Goal: Transaction & Acquisition: Purchase product/service

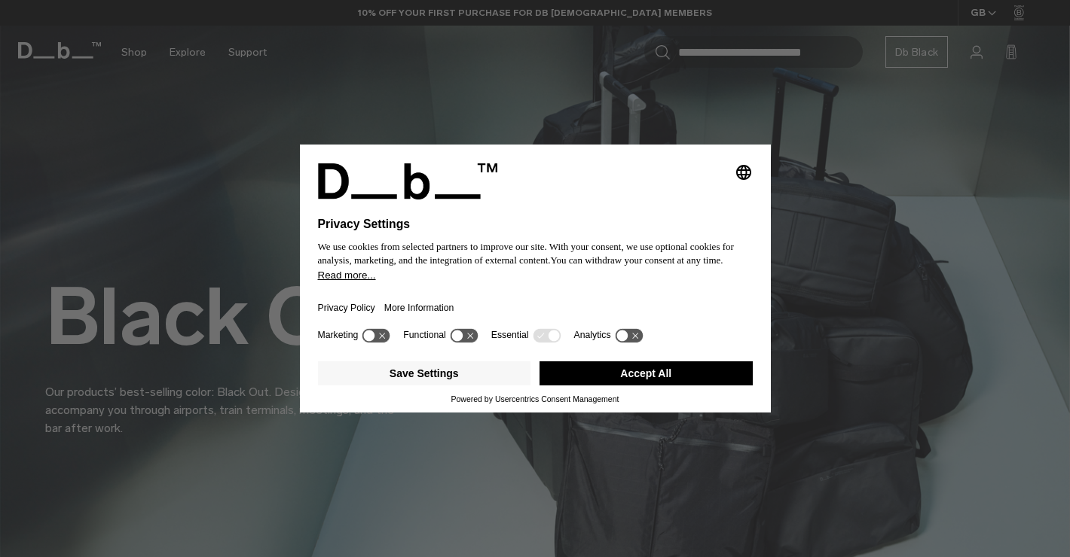
click at [602, 371] on button "Accept All" at bounding box center [645, 374] width 213 height 24
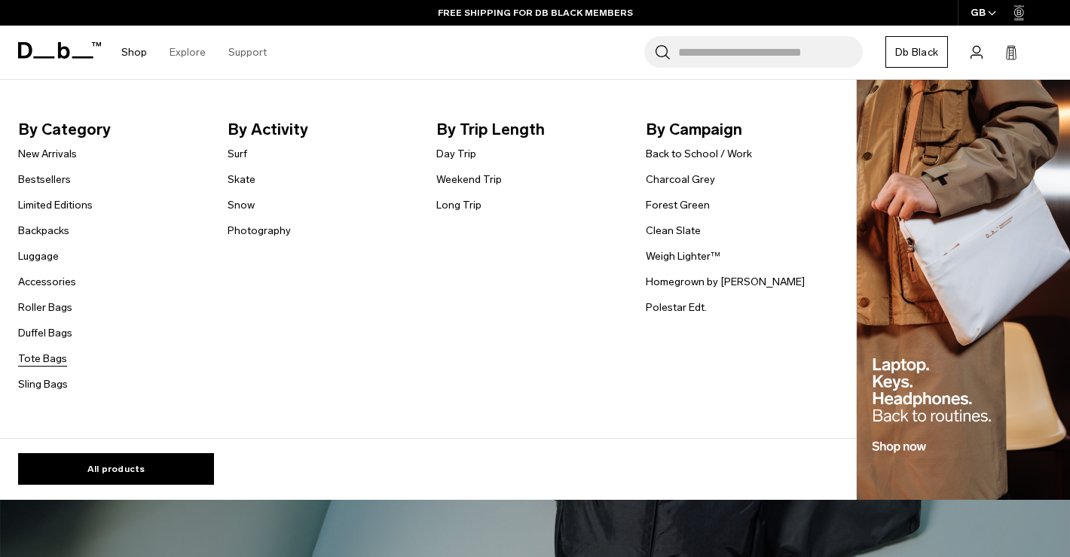
click at [47, 362] on link "Tote Bags" at bounding box center [42, 359] width 49 height 16
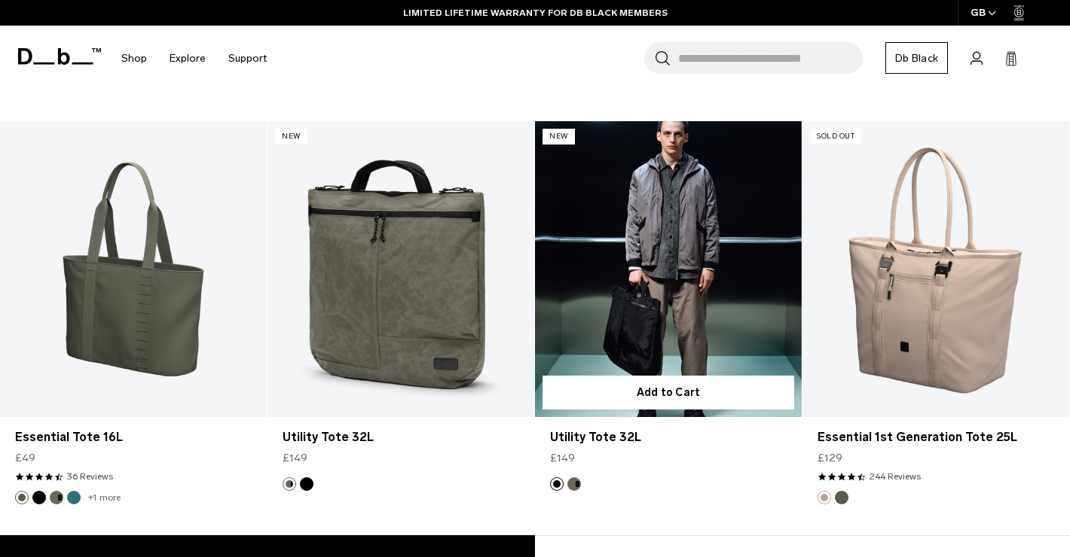
scroll to position [1898, 0]
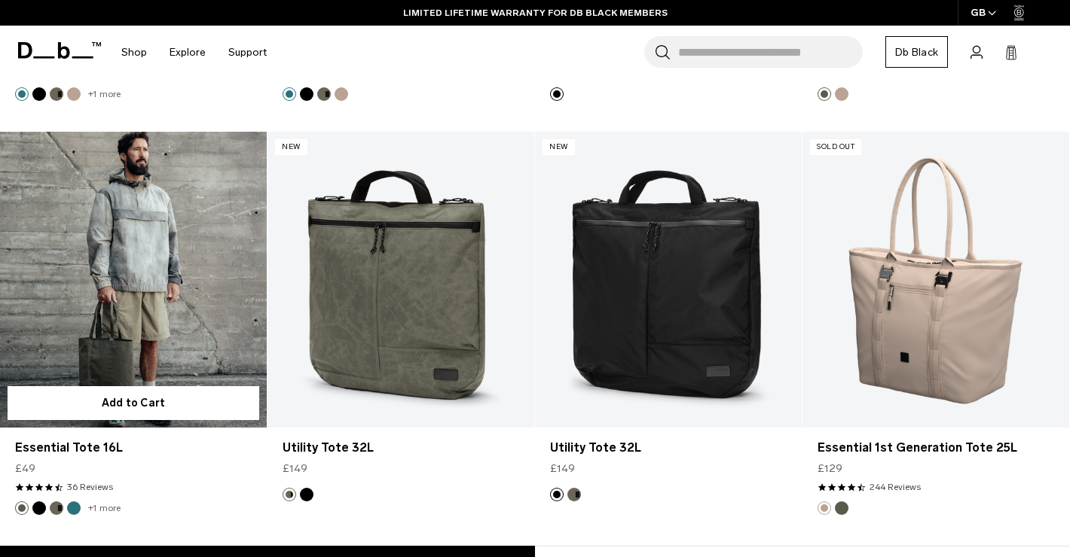
click at [126, 235] on link "Essential Tote 16L" at bounding box center [133, 280] width 267 height 296
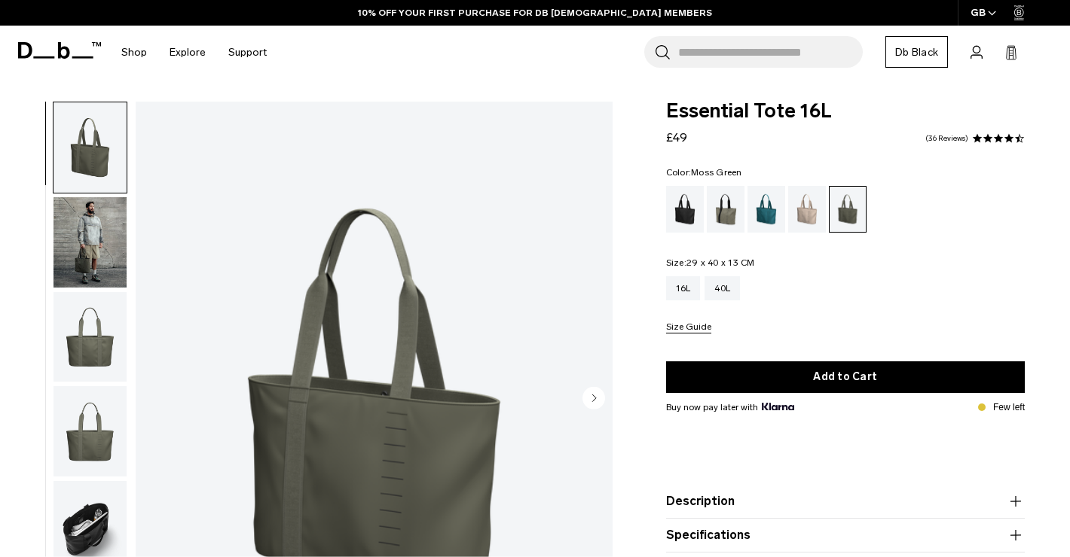
click at [597, 397] on circle "Next slide" at bounding box center [593, 397] width 23 height 23
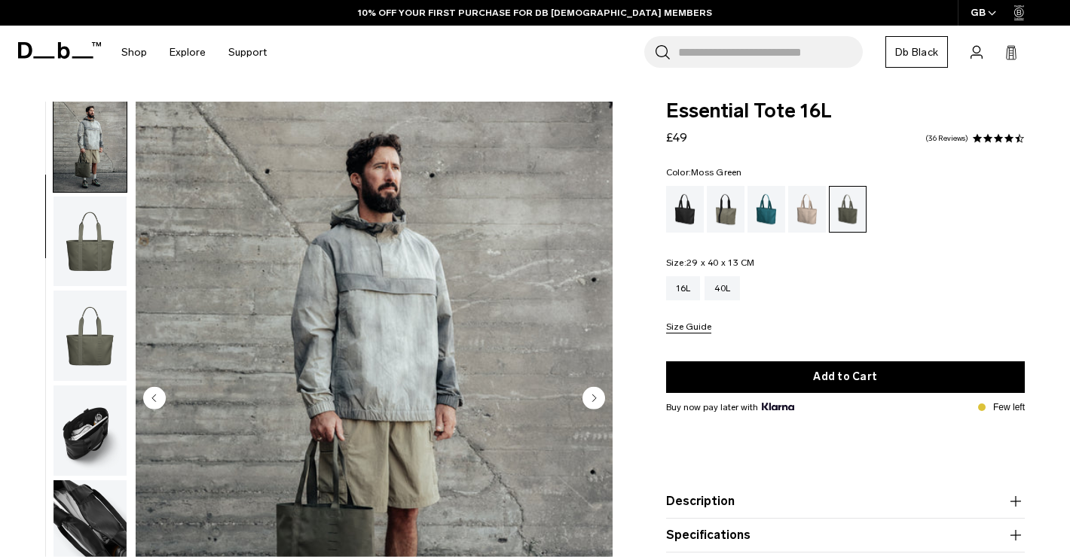
click at [597, 397] on circle "Next slide" at bounding box center [593, 397] width 23 height 23
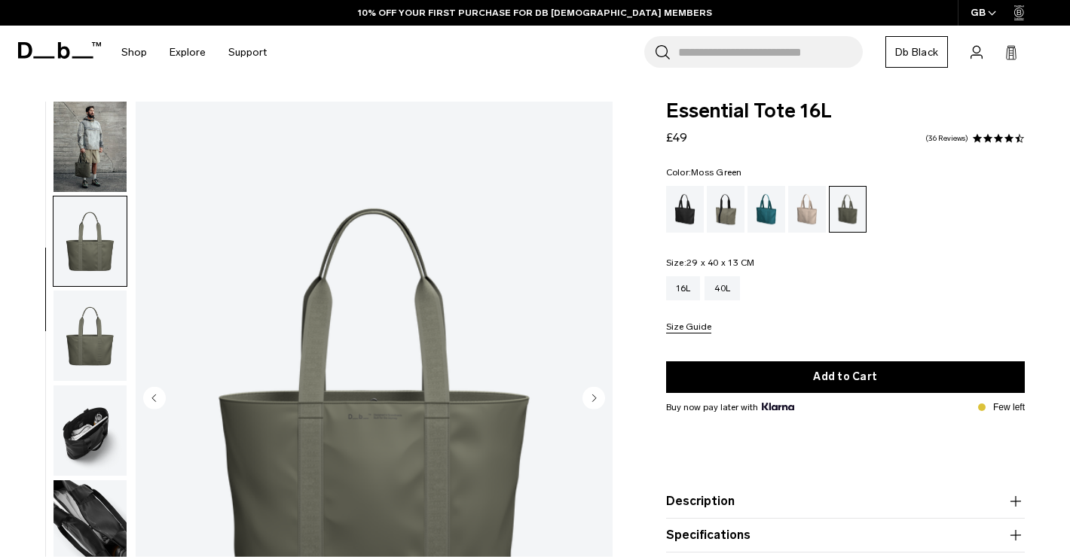
scroll to position [168, 0]
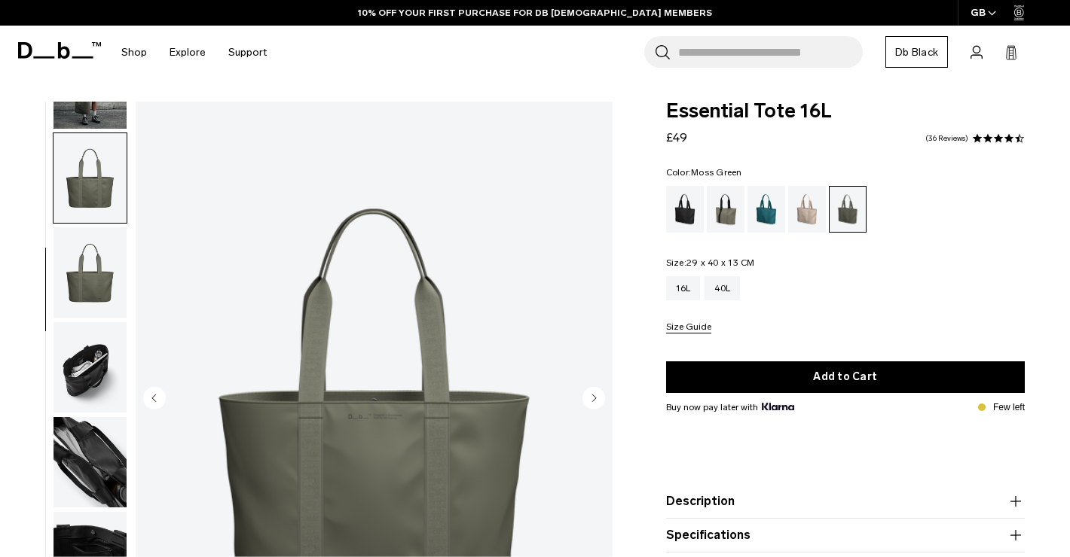
click at [597, 397] on circle "Next slide" at bounding box center [593, 397] width 23 height 23
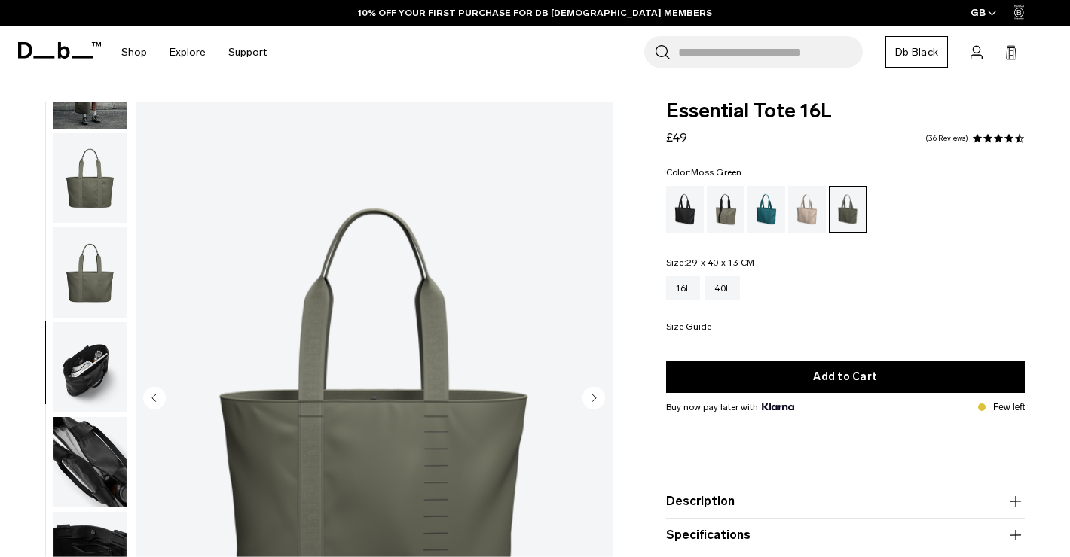
click at [597, 398] on circle "Next slide" at bounding box center [593, 397] width 23 height 23
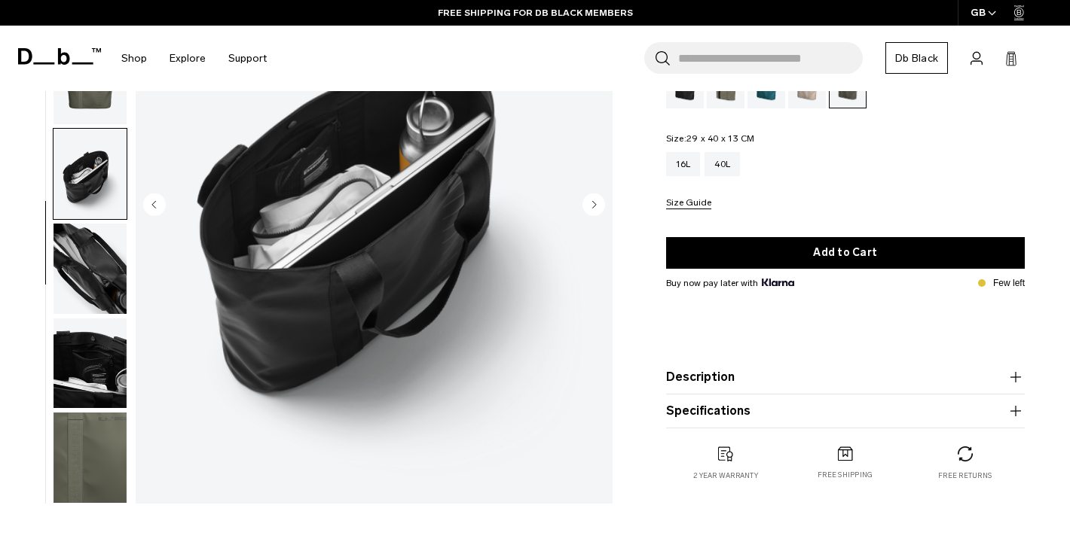
scroll to position [227, 0]
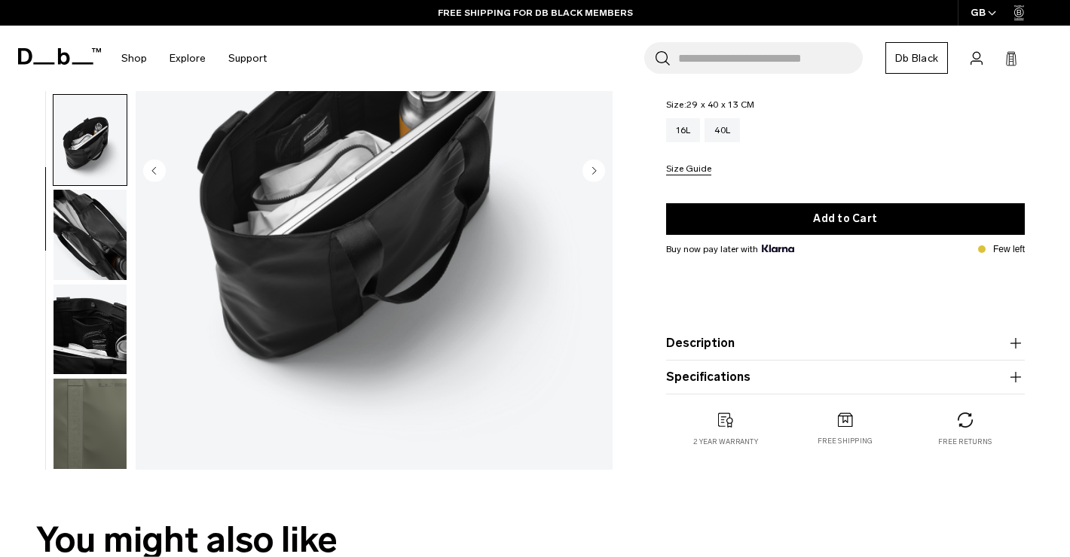
click at [721, 353] on product-accordion "Description You asked, we listened. The most requested addition to our line, th…" at bounding box center [845, 344] width 359 height 34
click at [721, 349] on button "Description" at bounding box center [845, 343] width 359 height 18
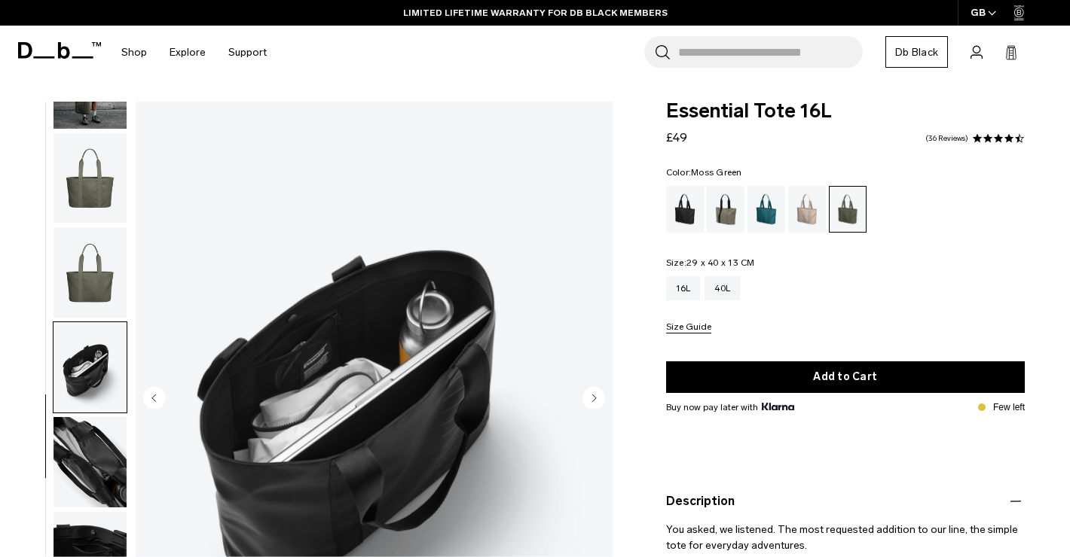
scroll to position [287, 0]
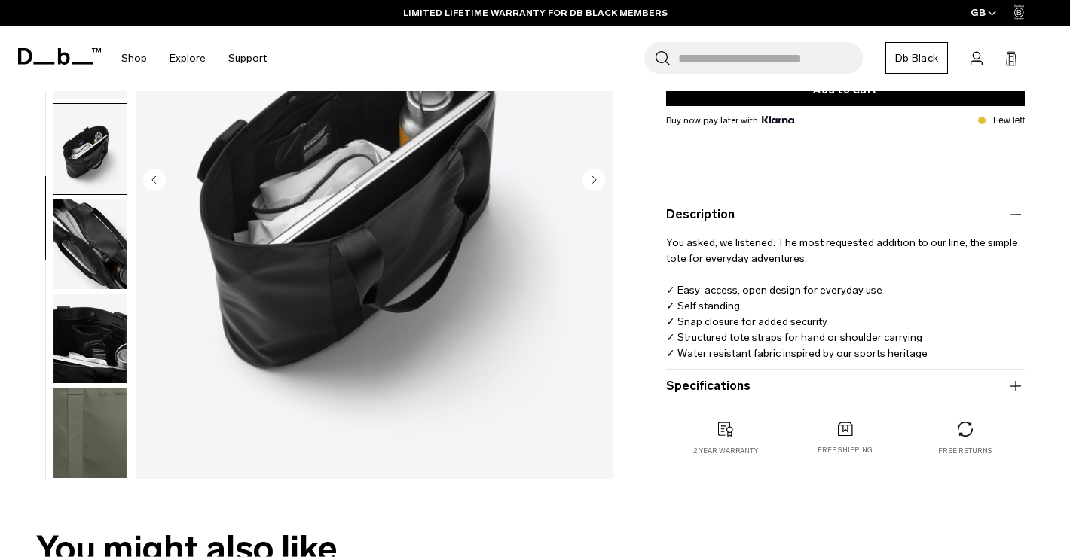
click at [688, 383] on button "Specifications" at bounding box center [845, 386] width 359 height 18
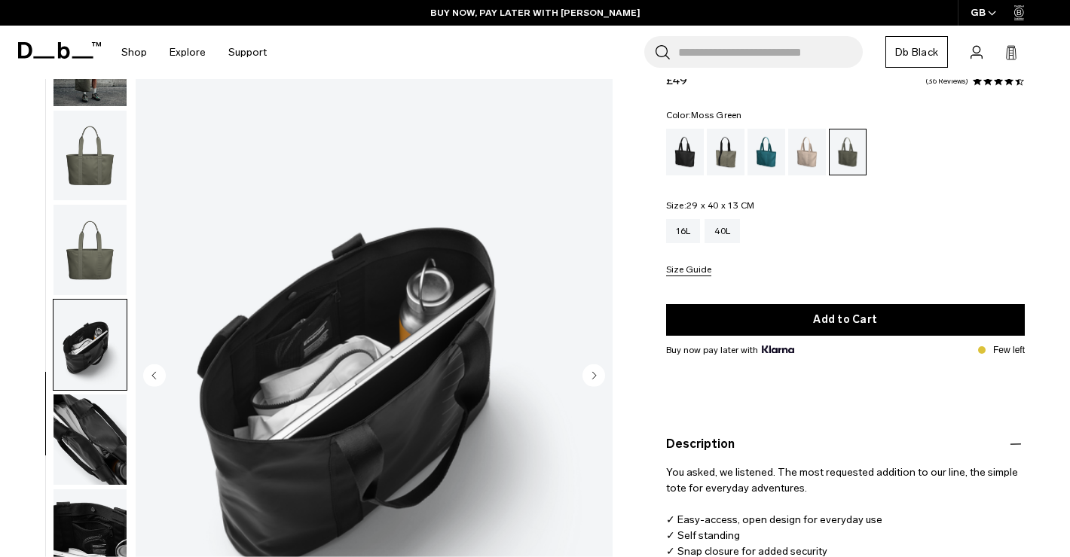
scroll to position [129, 0]
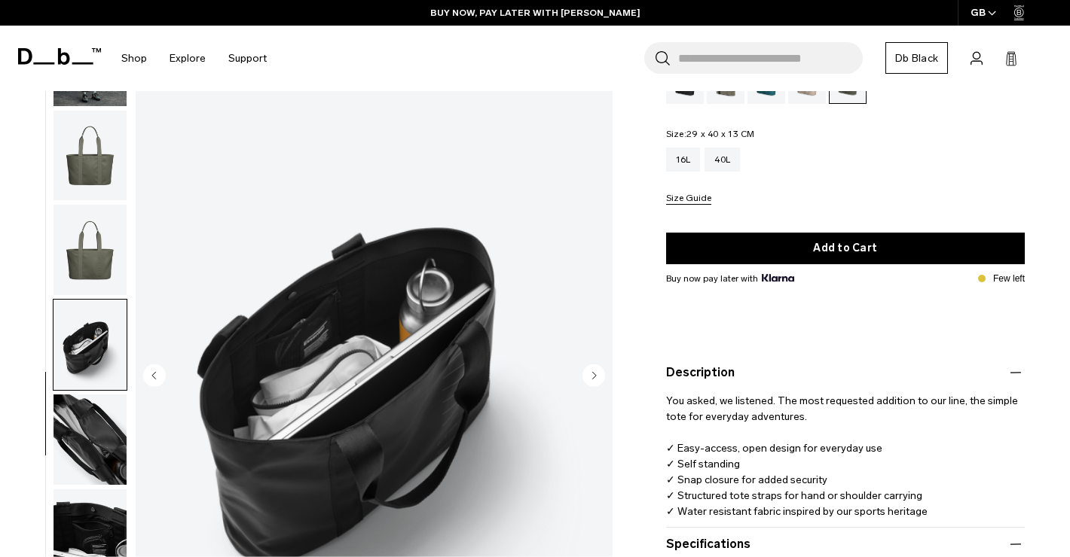
click at [587, 371] on circle "Next slide" at bounding box center [593, 375] width 23 height 23
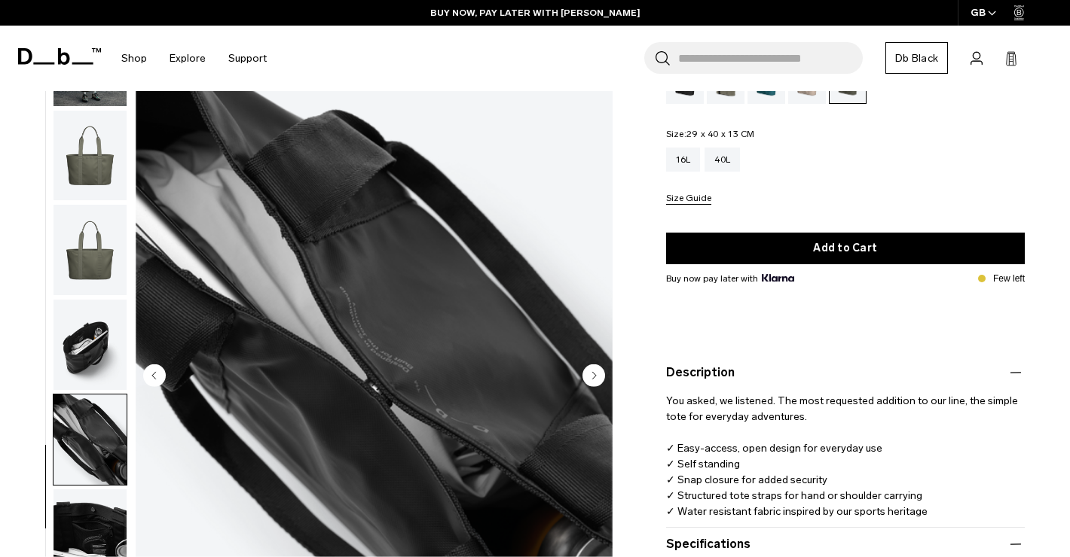
click at [588, 372] on circle "Next slide" at bounding box center [593, 375] width 23 height 23
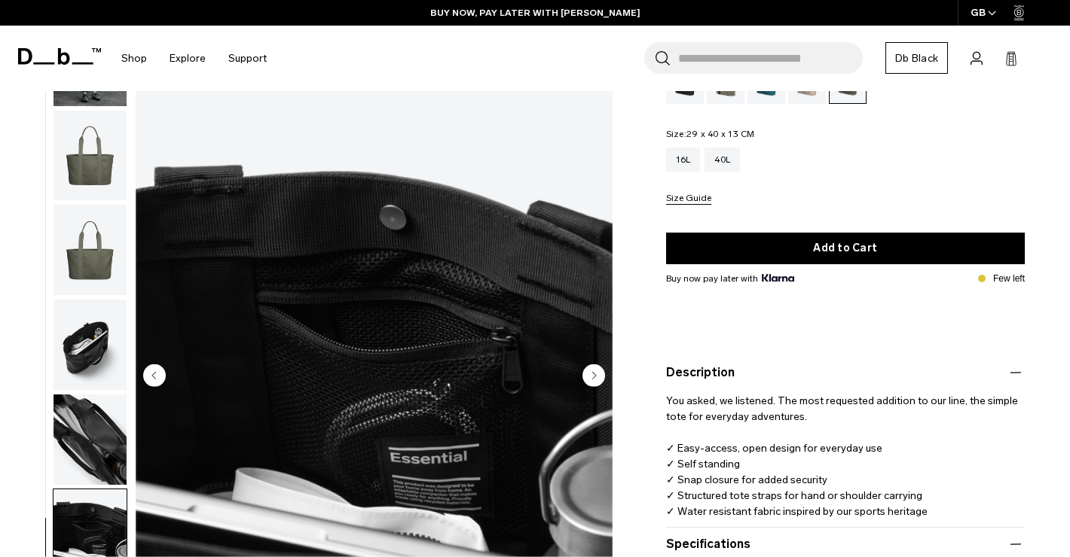
click at [589, 373] on circle "Next slide" at bounding box center [593, 375] width 23 height 23
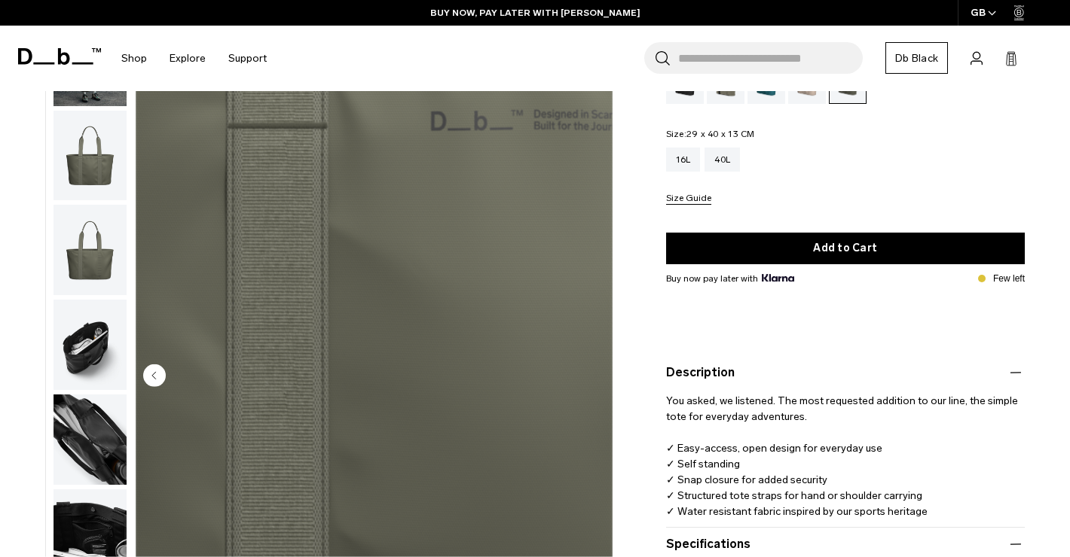
click at [589, 373] on img "8 / 8" at bounding box center [374, 377] width 477 height 596
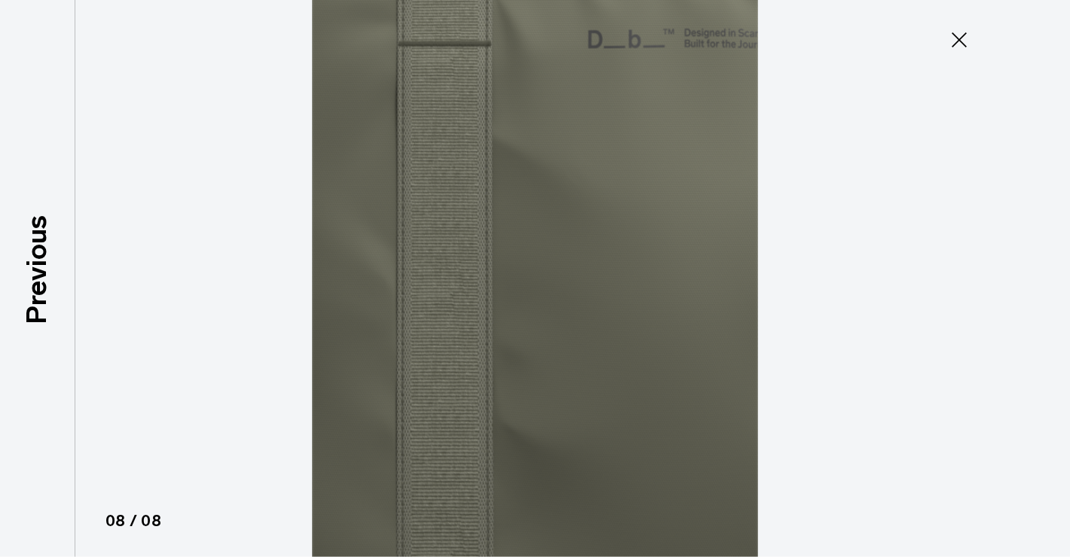
click at [590, 373] on img at bounding box center [535, 278] width 678 height 557
click at [965, 42] on icon at bounding box center [959, 40] width 24 height 24
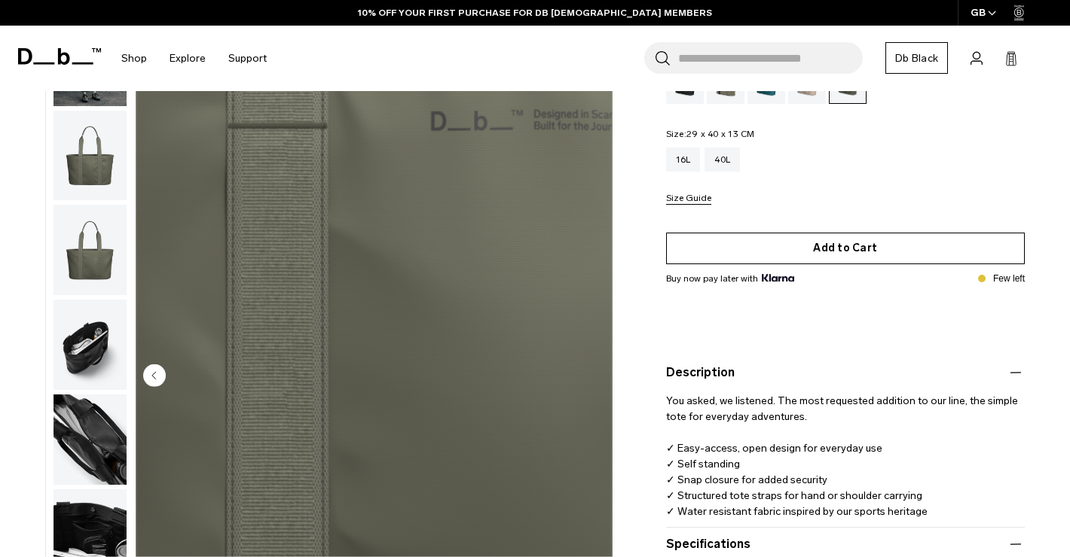
click at [841, 249] on button "Add to Cart" at bounding box center [845, 249] width 359 height 32
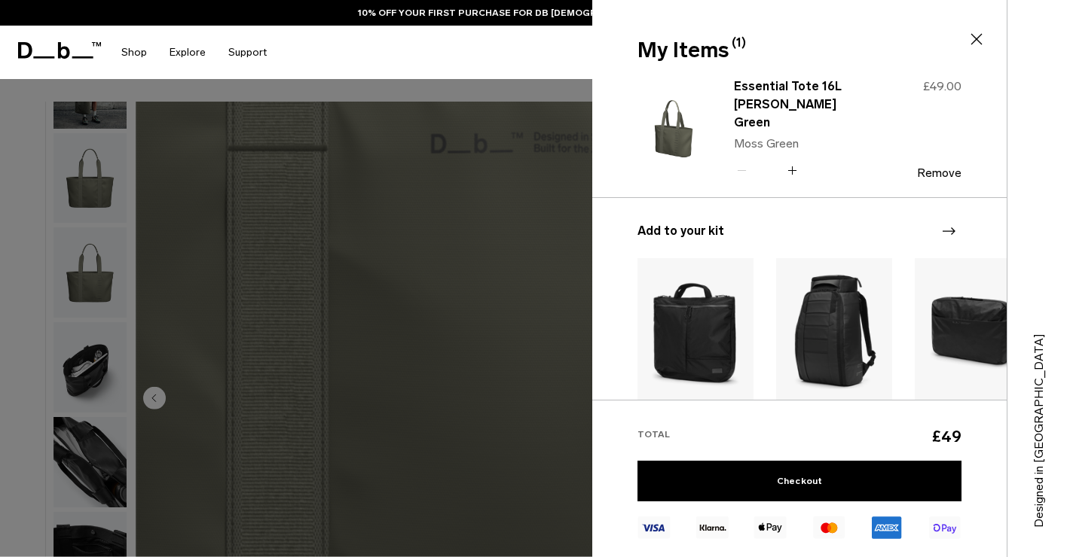
scroll to position [0, 0]
click at [983, 33] on icon at bounding box center [976, 39] width 18 height 18
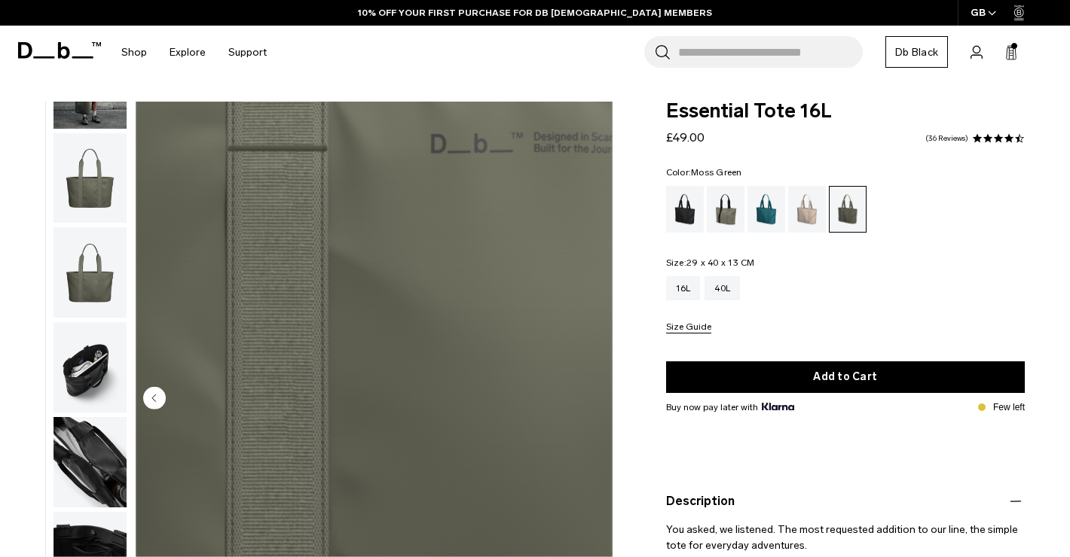
click at [566, 215] on img "8 / 8" at bounding box center [374, 400] width 477 height 596
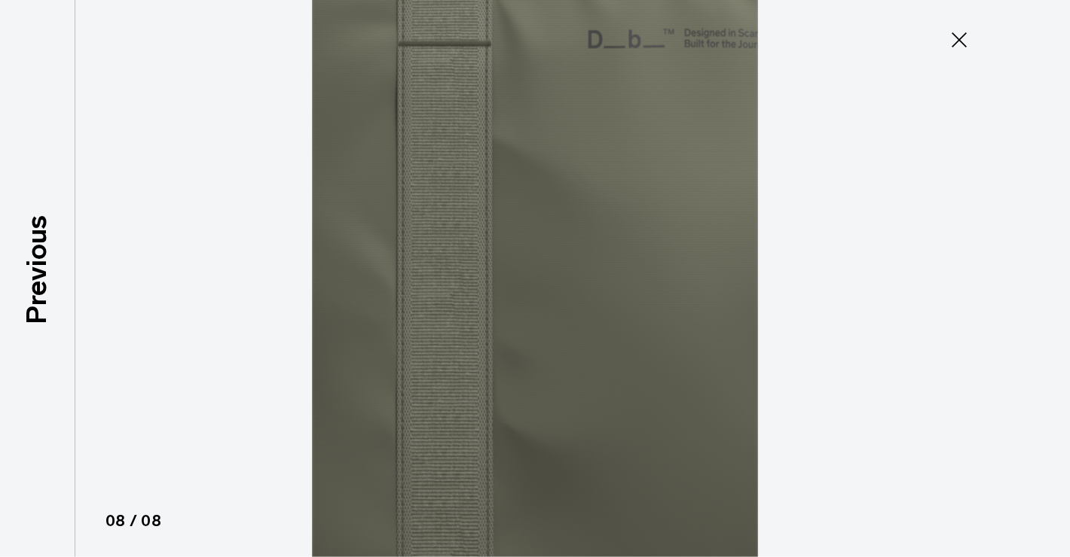
click at [559, 212] on img at bounding box center [535, 278] width 678 height 557
click at [964, 44] on icon at bounding box center [958, 39] width 15 height 15
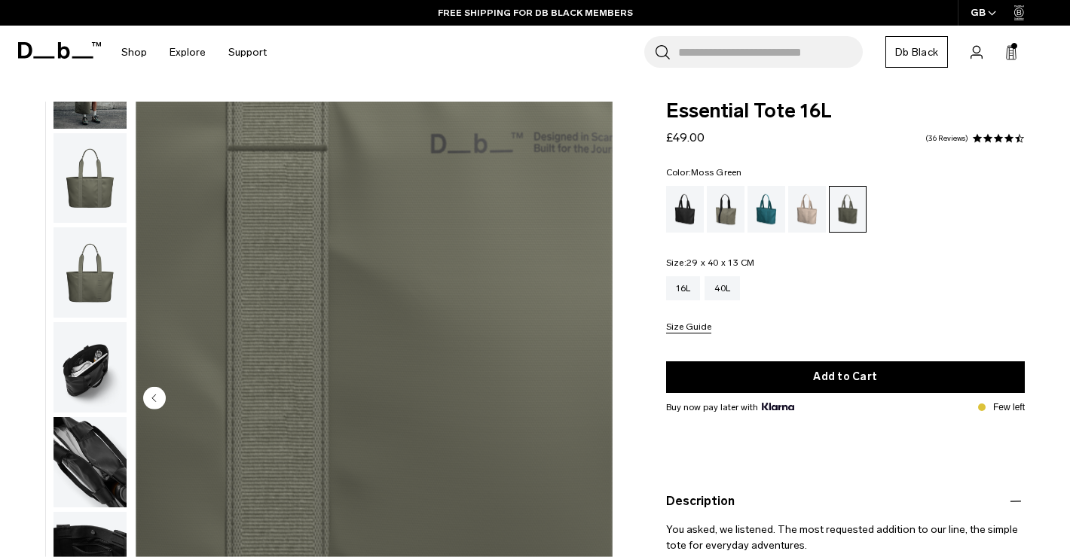
click at [86, 202] on img "button" at bounding box center [89, 178] width 73 height 90
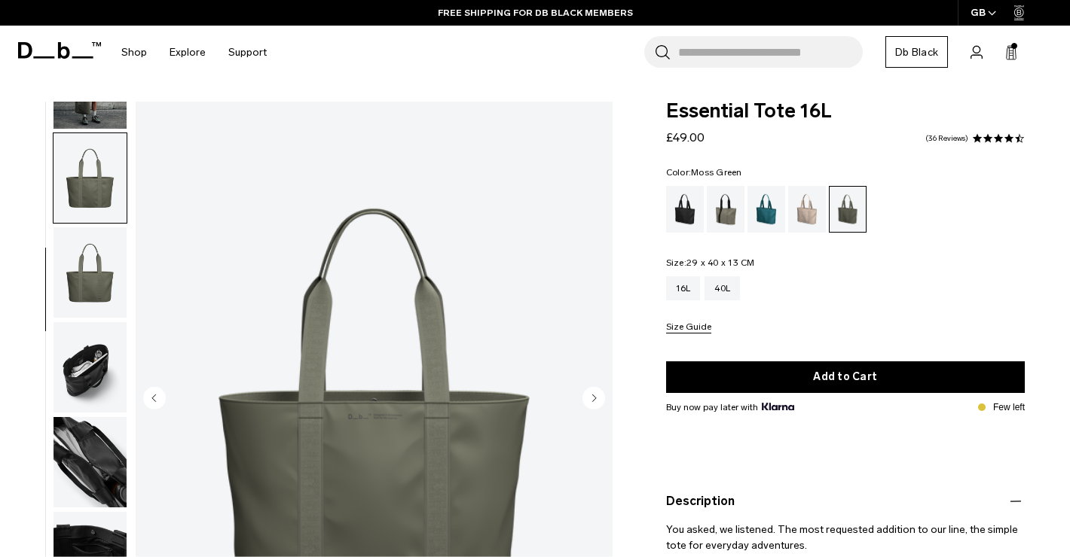
click at [303, 389] on img "3 / 8" at bounding box center [374, 400] width 477 height 596
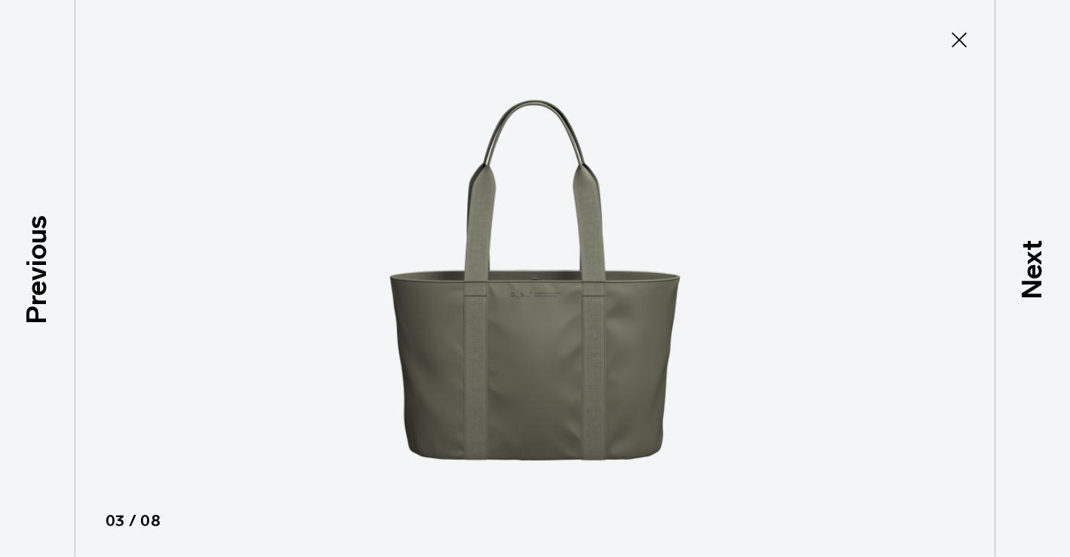
click at [565, 278] on img at bounding box center [535, 278] width 678 height 557
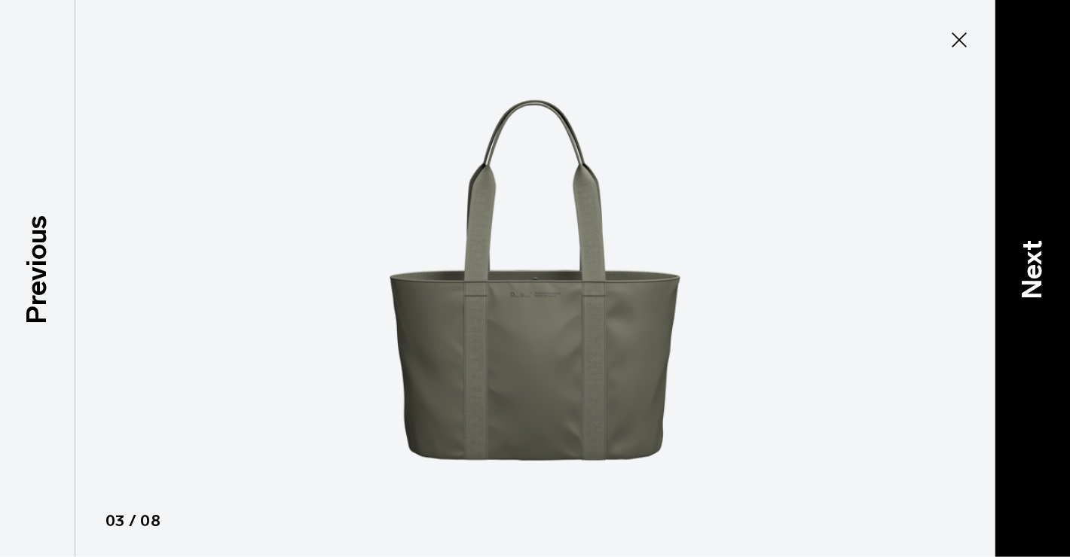
click at [996, 118] on div "Next" at bounding box center [1031, 278] width 75 height 557
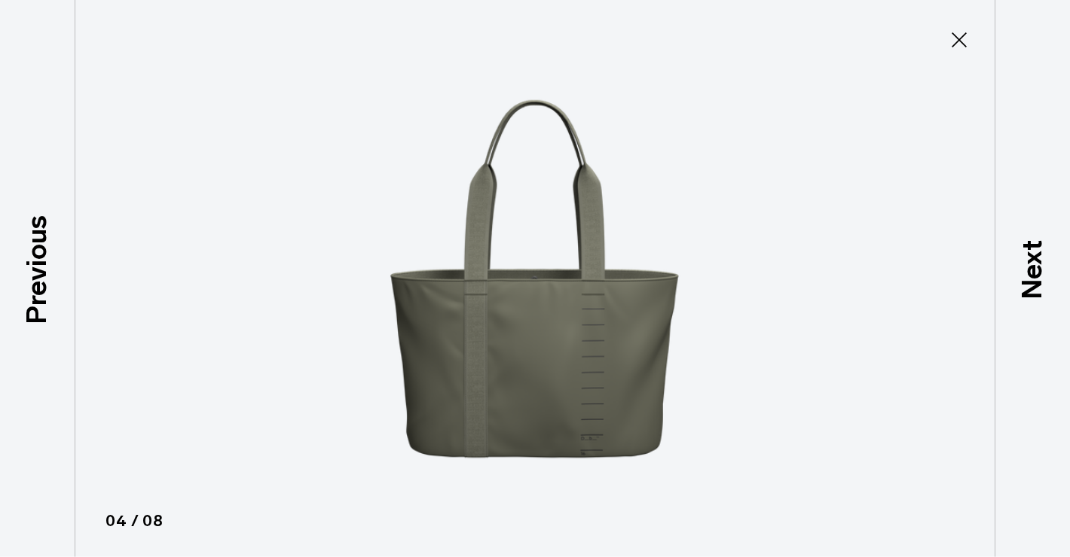
click at [957, 37] on icon at bounding box center [959, 40] width 24 height 24
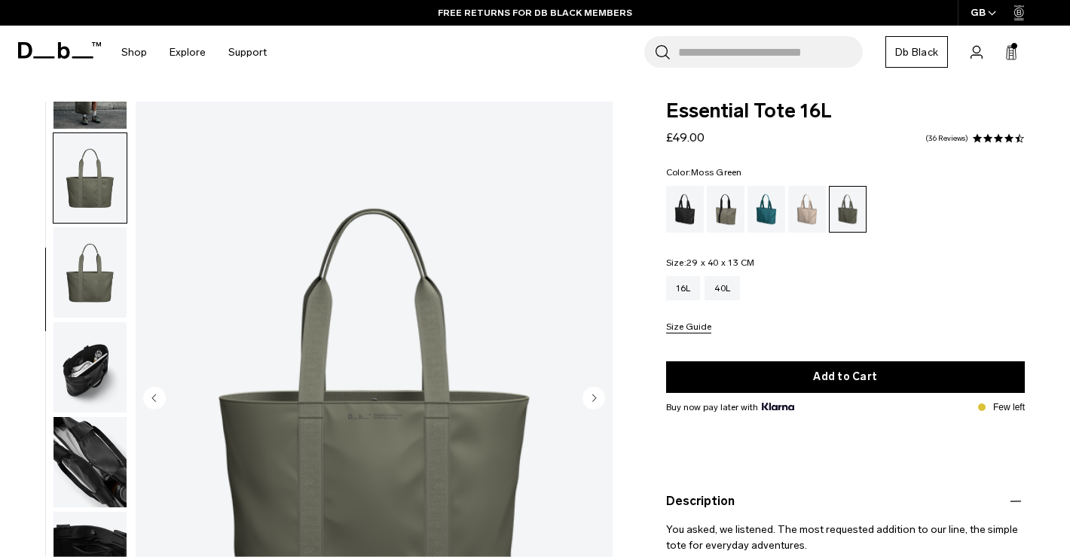
click at [600, 396] on circle "Next slide" at bounding box center [593, 397] width 23 height 23
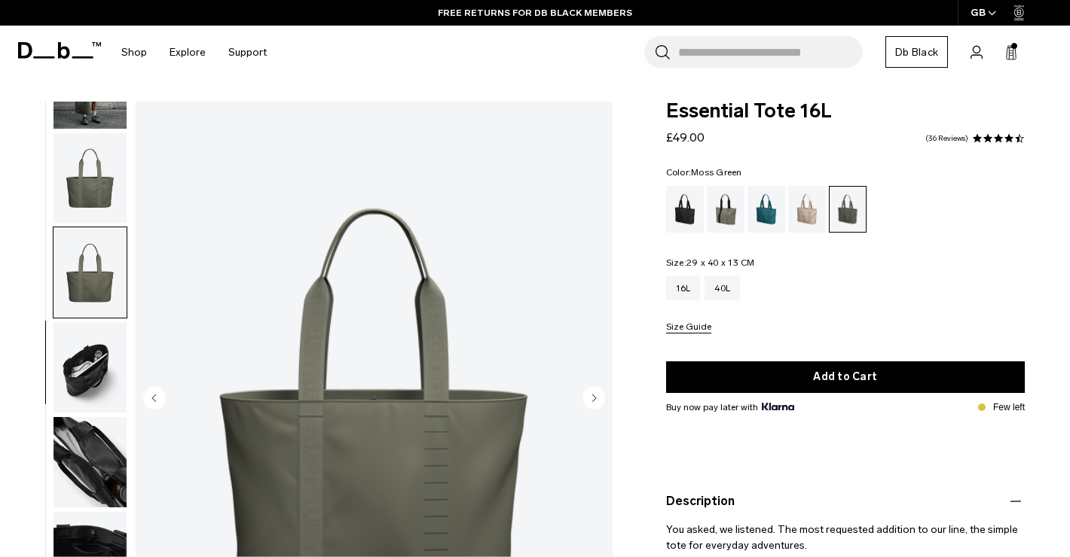
click at [589, 401] on circle "Next slide" at bounding box center [593, 397] width 23 height 23
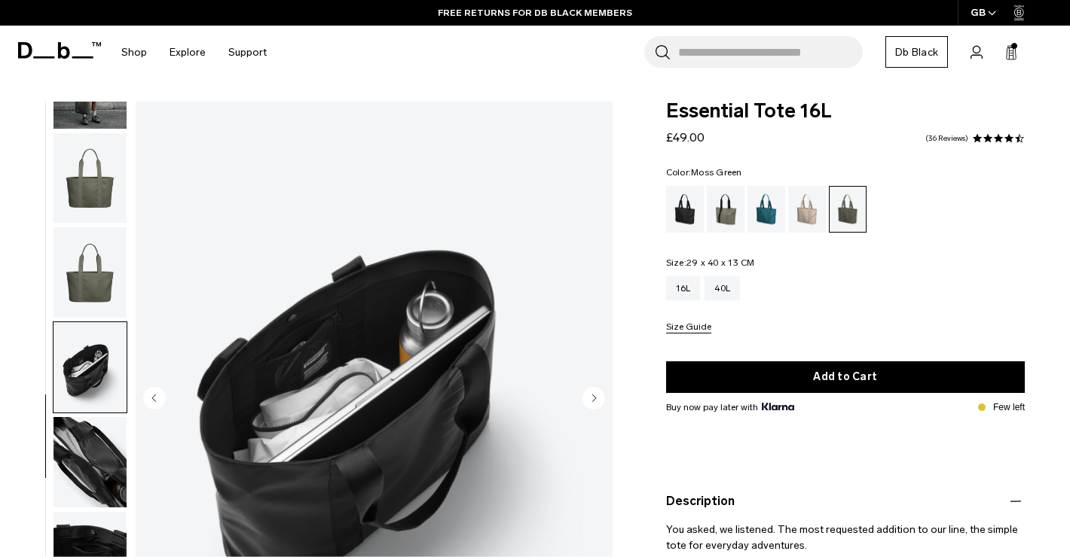
click at [589, 401] on circle "Next slide" at bounding box center [593, 397] width 23 height 23
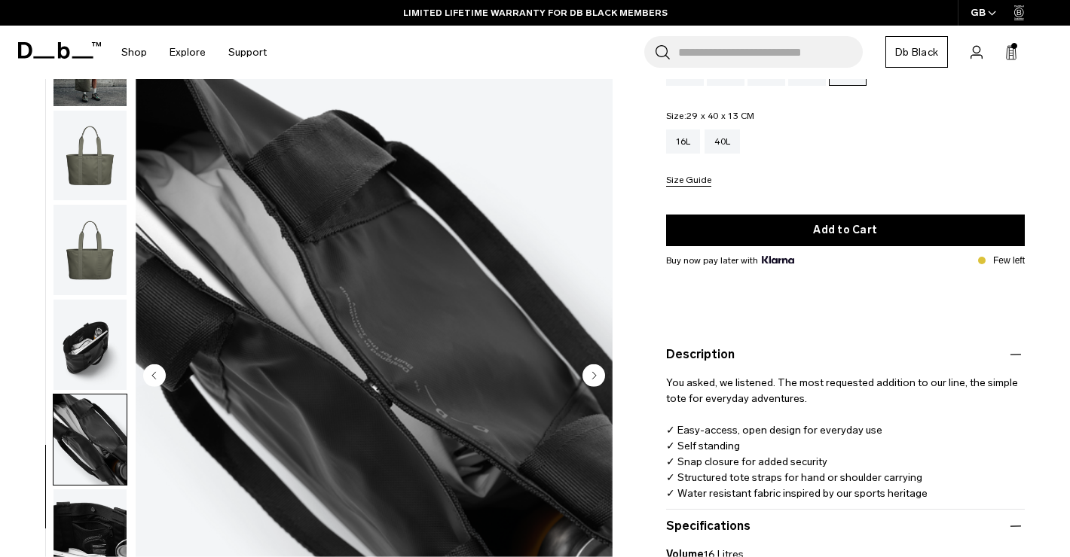
scroll to position [340, 0]
